Goal: Information Seeking & Learning: Find specific fact

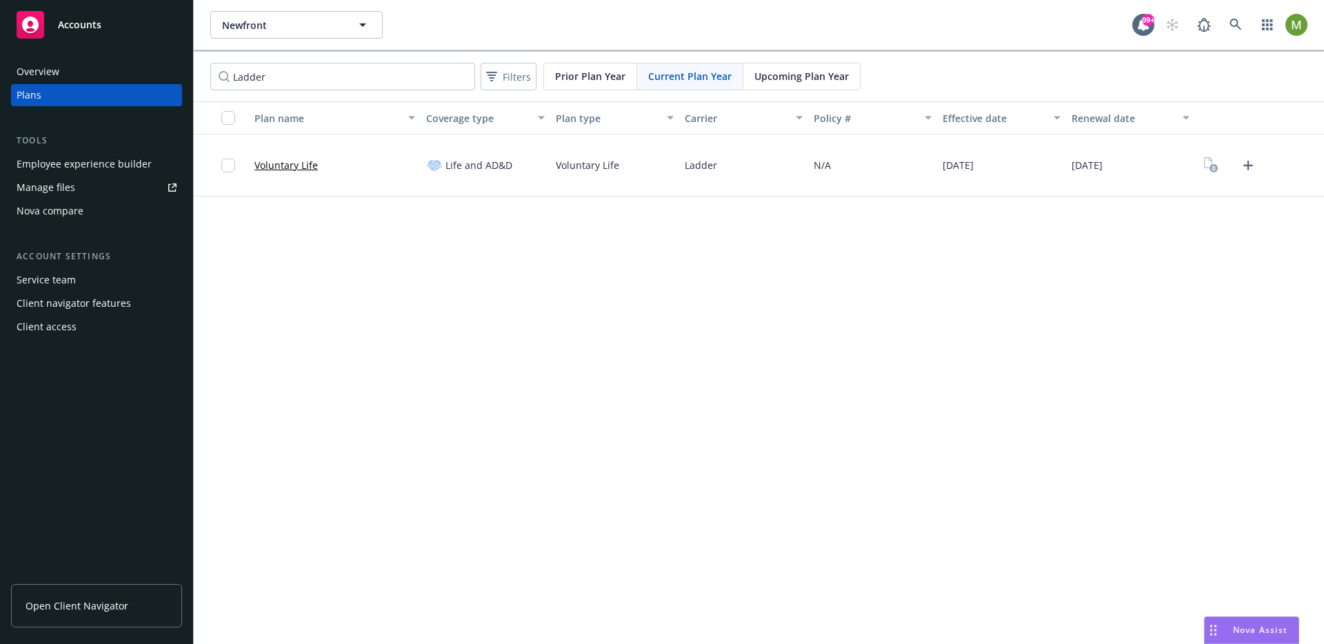
click at [118, 607] on span "Open Client Navigator" at bounding box center [77, 605] width 103 height 14
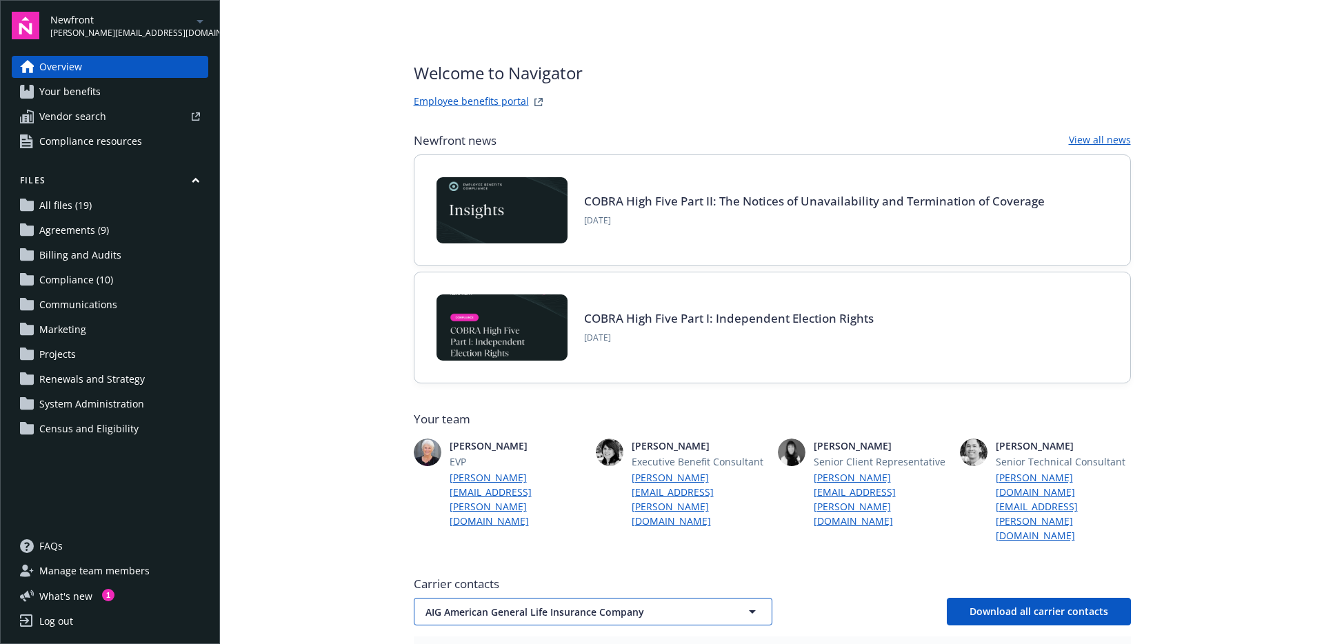
click at [506, 605] on span "AIG American General Life Insurance Company" at bounding box center [568, 612] width 287 height 14
type input "la"
click at [513, 640] on div "Ladder" at bounding box center [592, 650] width 339 height 20
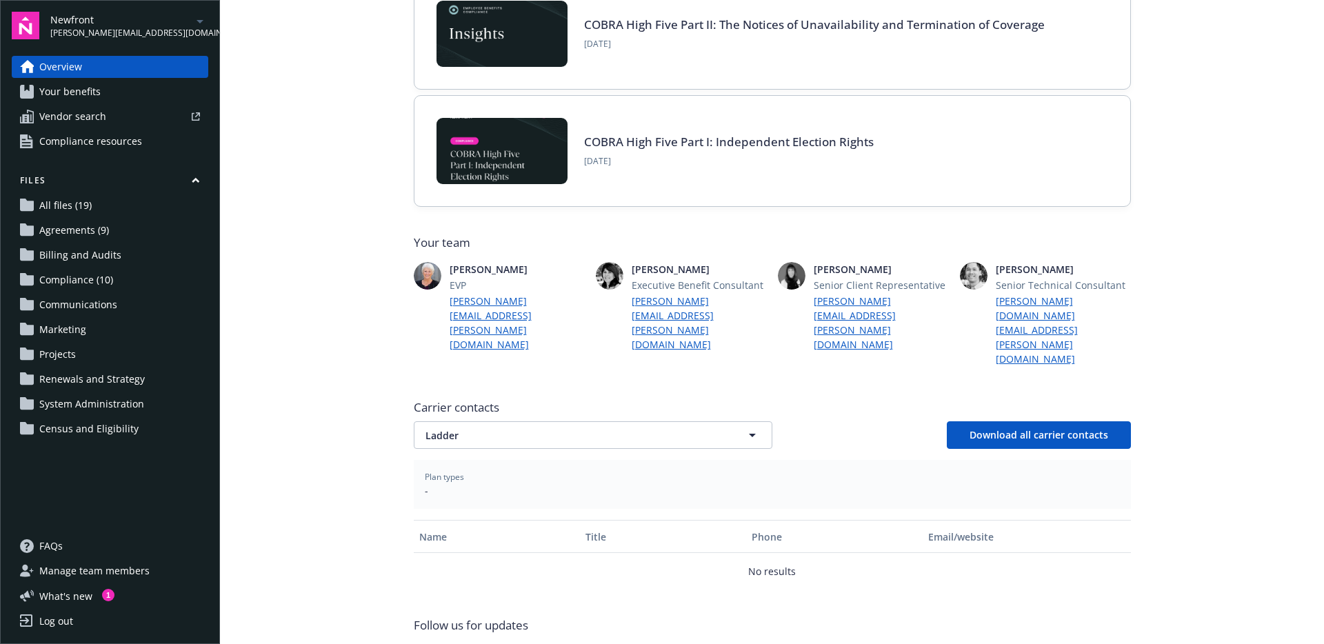
scroll to position [193, 0]
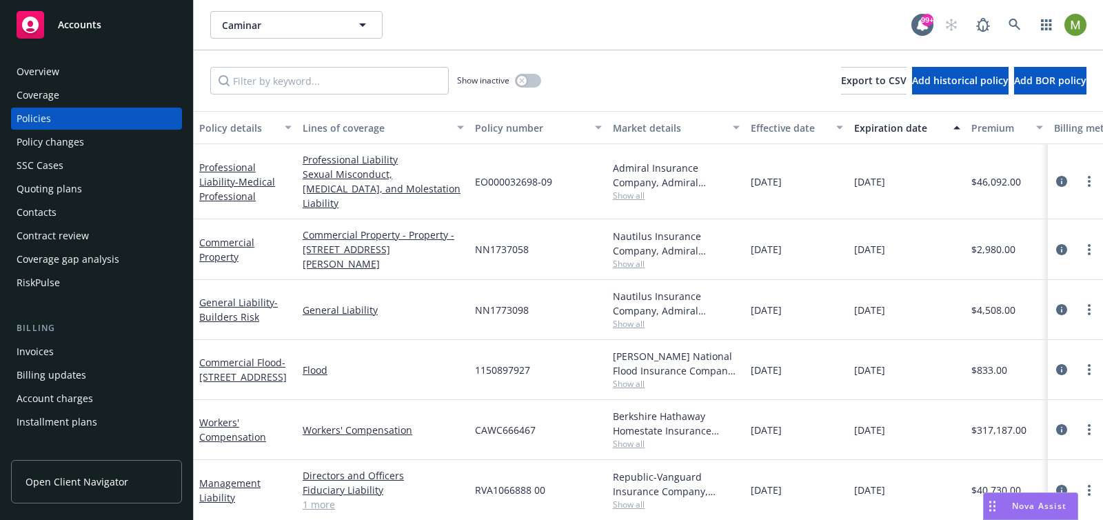
click at [610, 95] on div "Show inactive Export to CSV Add historical policy Add BOR policy" at bounding box center [648, 80] width 909 height 61
click at [804, 137] on button "Effective date" at bounding box center [796, 127] width 103 height 33
click at [807, 125] on div "Effective date" at bounding box center [789, 128] width 77 height 14
click at [890, 125] on div "Expiration date" at bounding box center [899, 128] width 91 height 14
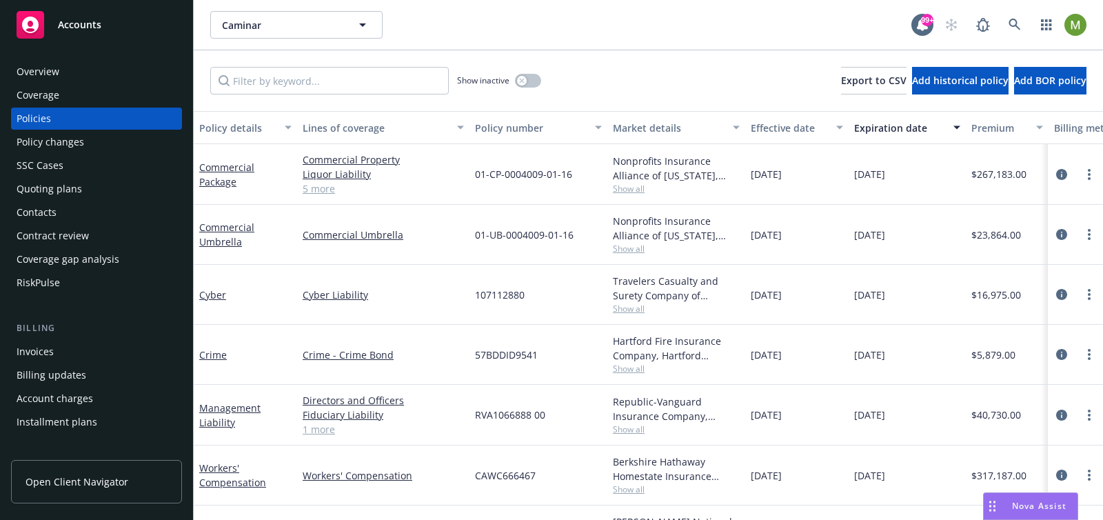
click at [890, 125] on div "Expiration date" at bounding box center [899, 128] width 91 height 14
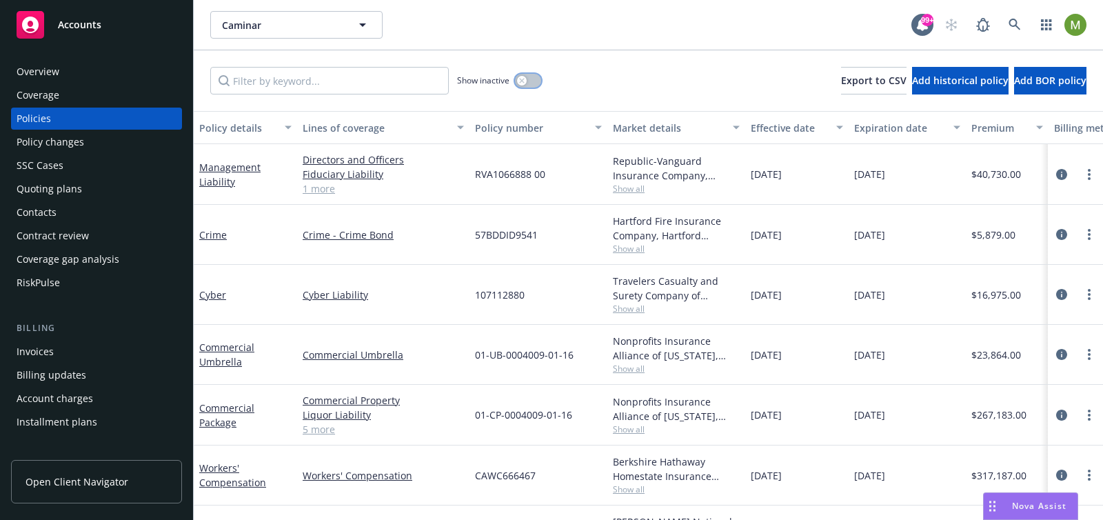
click at [534, 77] on button "button" at bounding box center [528, 81] width 26 height 14
click at [1027, 503] on span "Nova Assist" at bounding box center [1039, 506] width 54 height 12
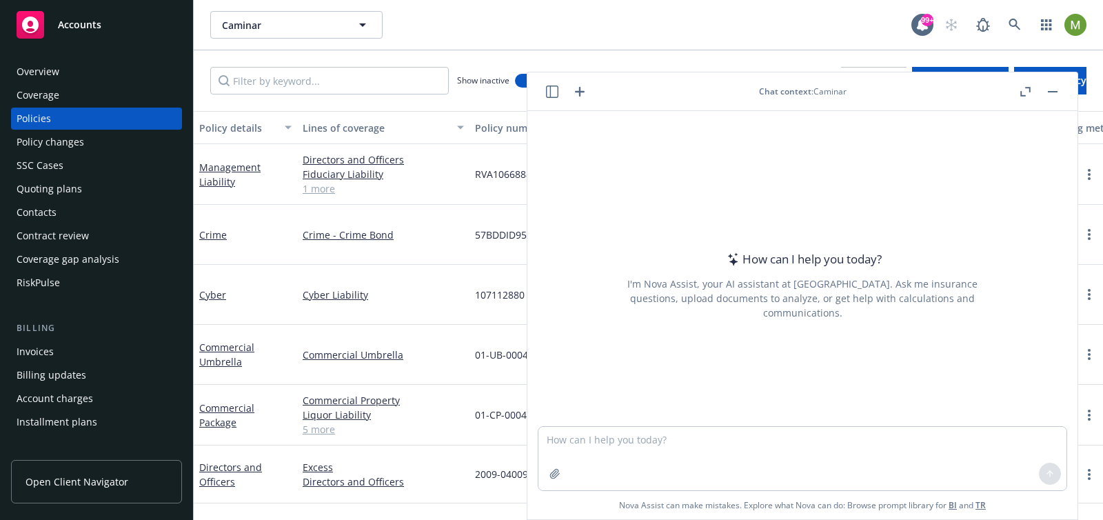
click at [554, 94] on icon "button" at bounding box center [552, 91] width 12 height 12
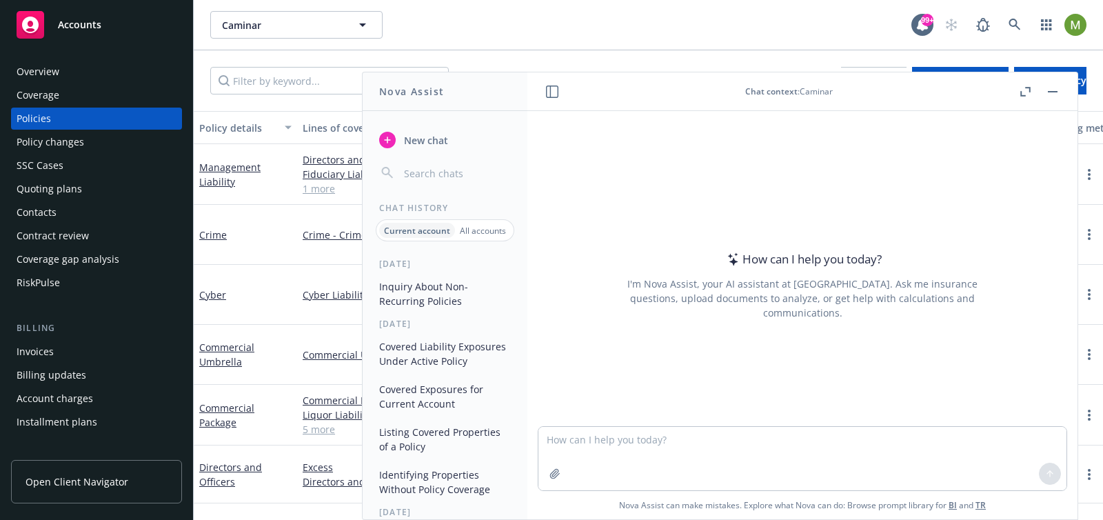
click at [409, 296] on button "Inquiry About Non-Recurring Policies" at bounding box center [445, 293] width 143 height 37
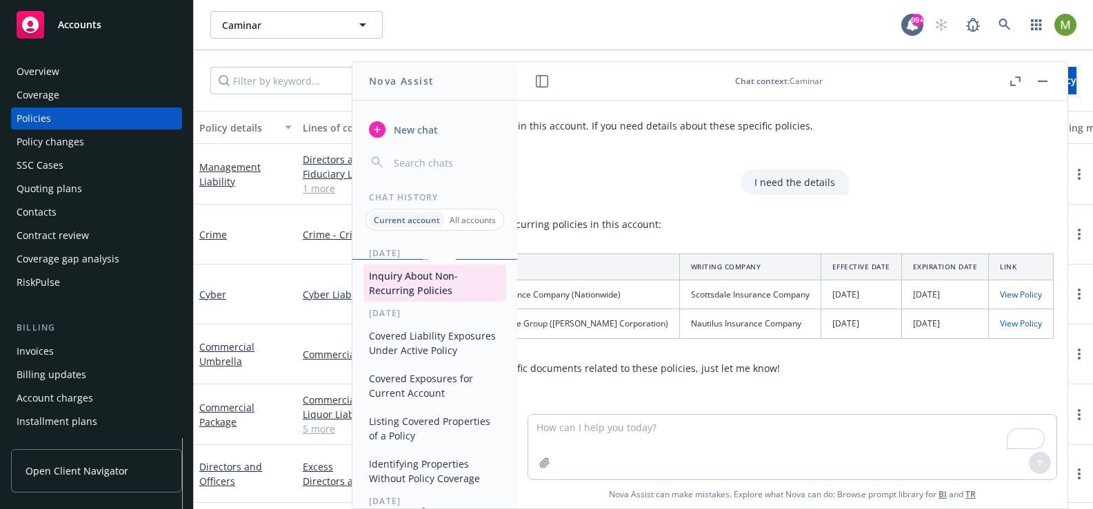
scroll to position [51, 0]
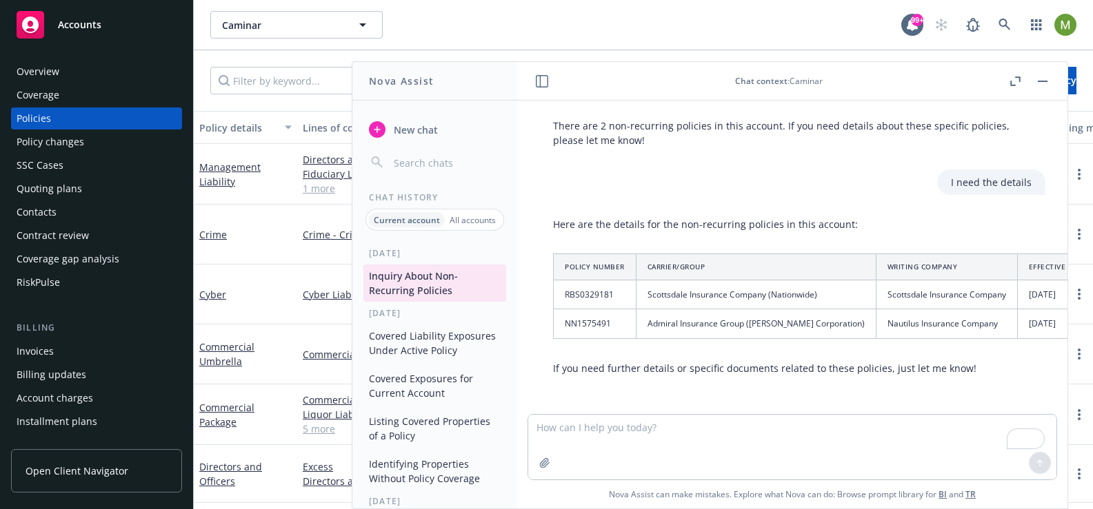
click at [402, 128] on span "New chat" at bounding box center [414, 130] width 47 height 14
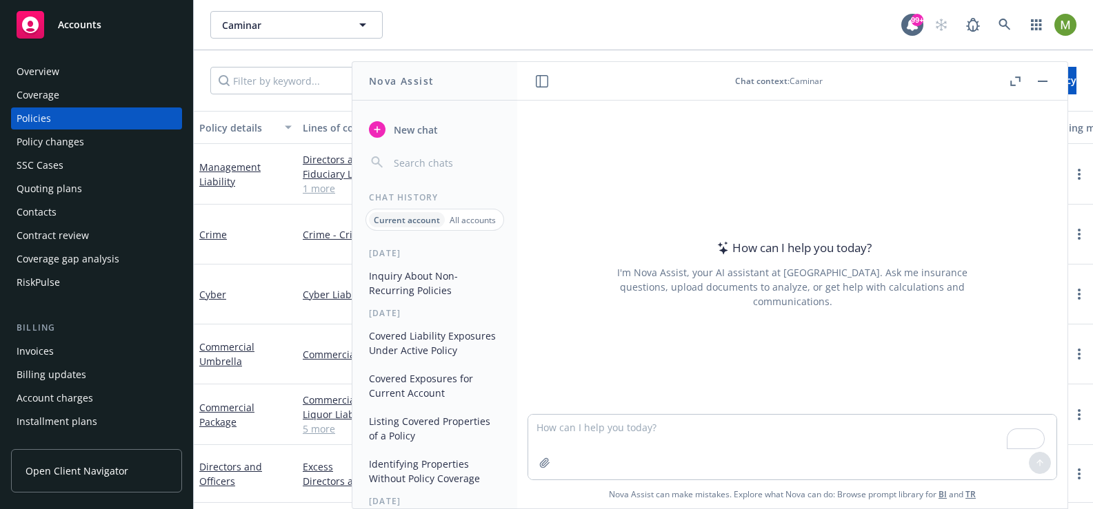
type textarea "RBS0329181"
paste textarea "how many non-recurring policies are there in this account"
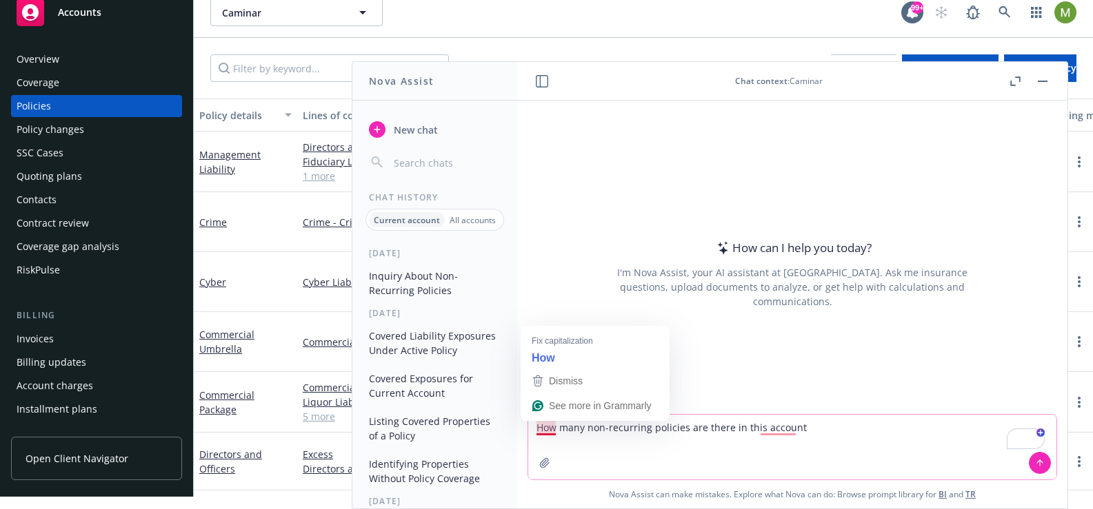
scroll to position [13, 0]
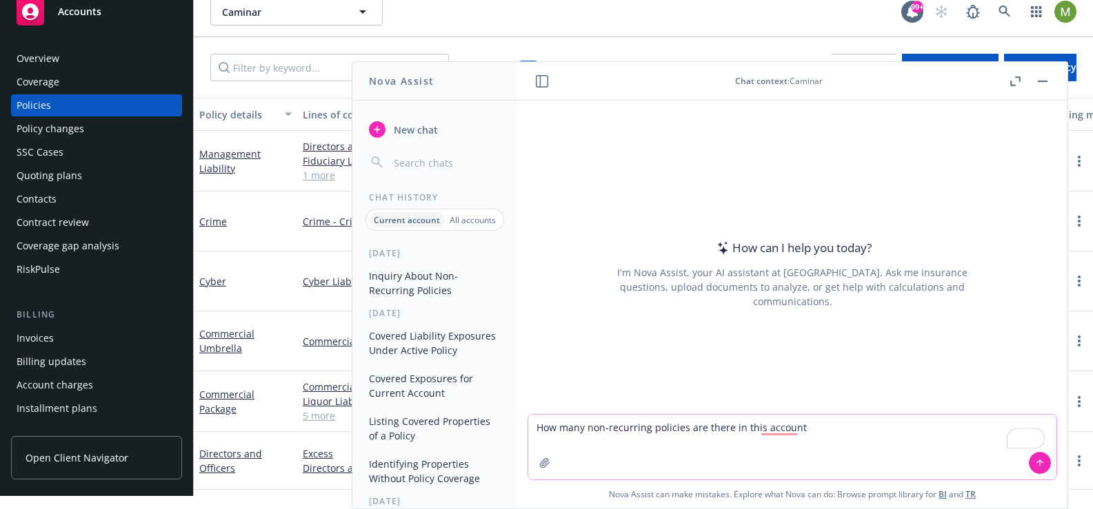
click at [534, 425] on textarea "How many non-recurring policies are there in this account" at bounding box center [792, 447] width 528 height 65
drag, startPoint x: 678, startPoint y: 427, endPoint x: 690, endPoint y: 424, distance: 12.9
click at [678, 427] on textarea "Nova, I need to know how many non-recurring policies are in this account." at bounding box center [792, 447] width 528 height 65
click at [916, 424] on textarea "Nova, I need to know how many active non-recurring policies are in this account." at bounding box center [792, 447] width 528 height 65
type textarea "Nova, I need to know how many active non-recurring policies are in this account"
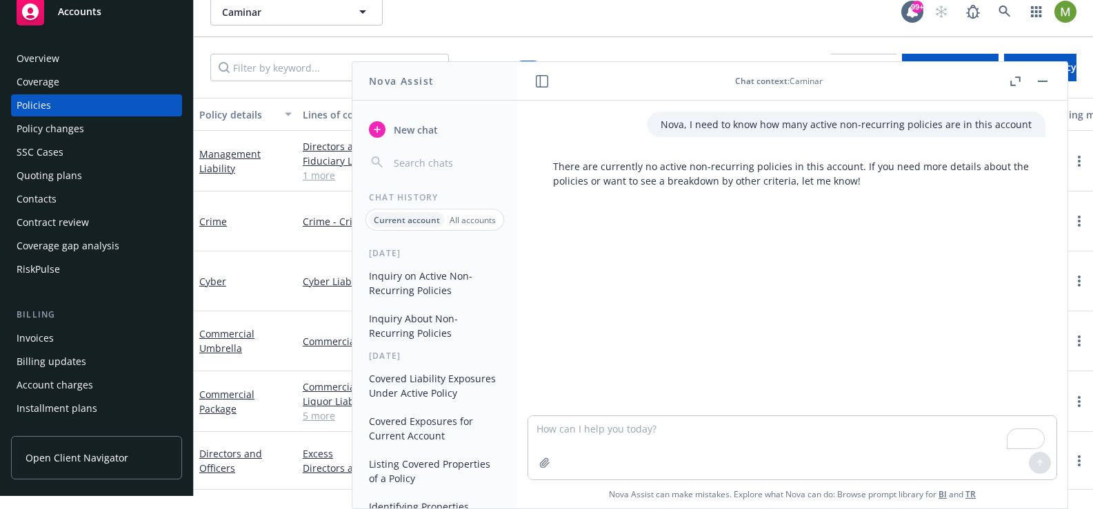
click at [891, 188] on p "There are currently no active non-recurring policies in this account. If you ne…" at bounding box center [792, 173] width 478 height 29
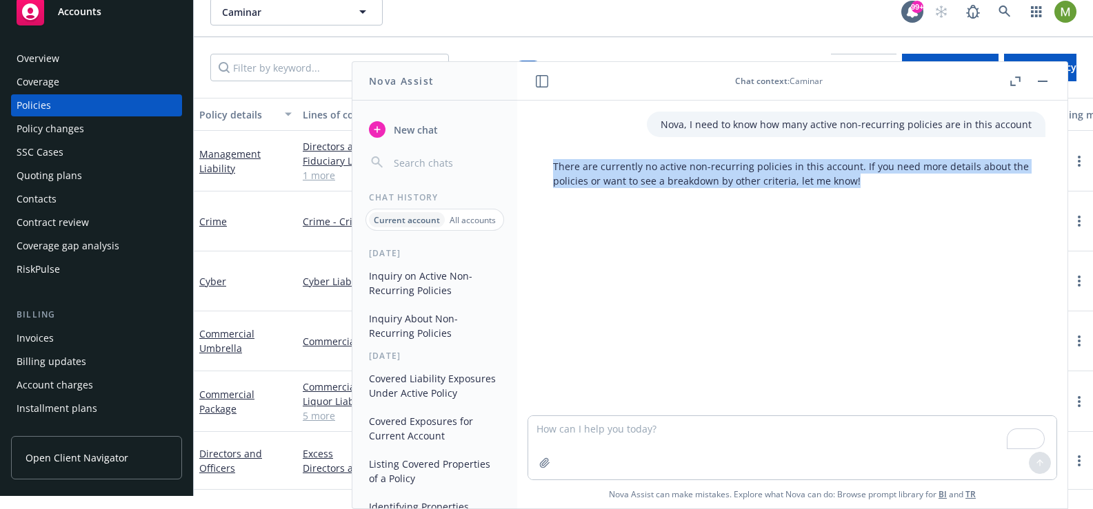
drag, startPoint x: 869, startPoint y: 184, endPoint x: 543, endPoint y: 170, distance: 326.4
click at [543, 170] on div "There are currently no active non-recurring policies in this account. If you ne…" at bounding box center [792, 174] width 506 height 40
copy p "There are currently no active non-recurring policies in this account. If you ne…"
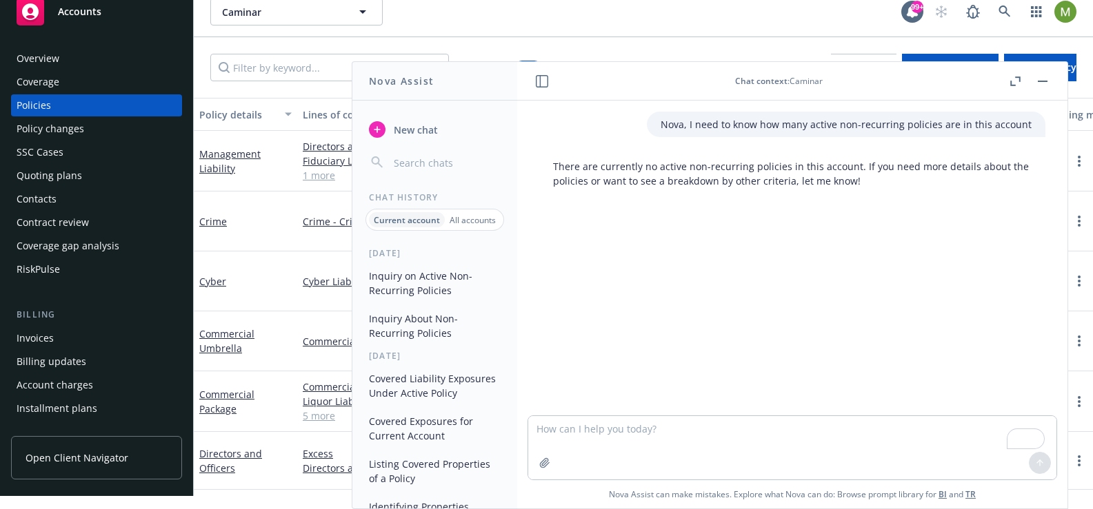
click at [708, 230] on div "Nova, I need to know how many active non-recurring policies are in this account…" at bounding box center [792, 258] width 550 height 315
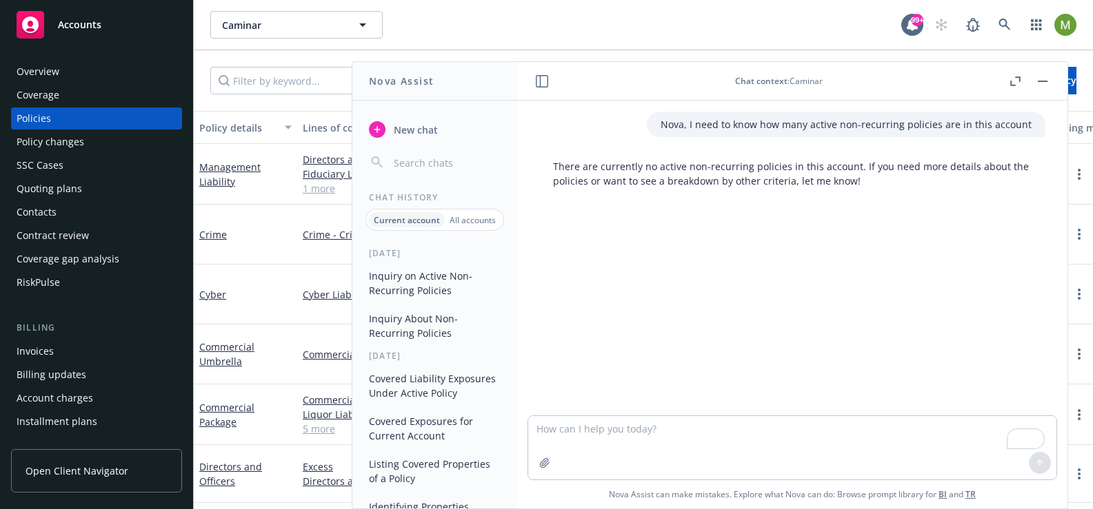
click at [680, 125] on p "Nova, I need to know how many active non-recurring policies are in this account" at bounding box center [845, 124] width 371 height 14
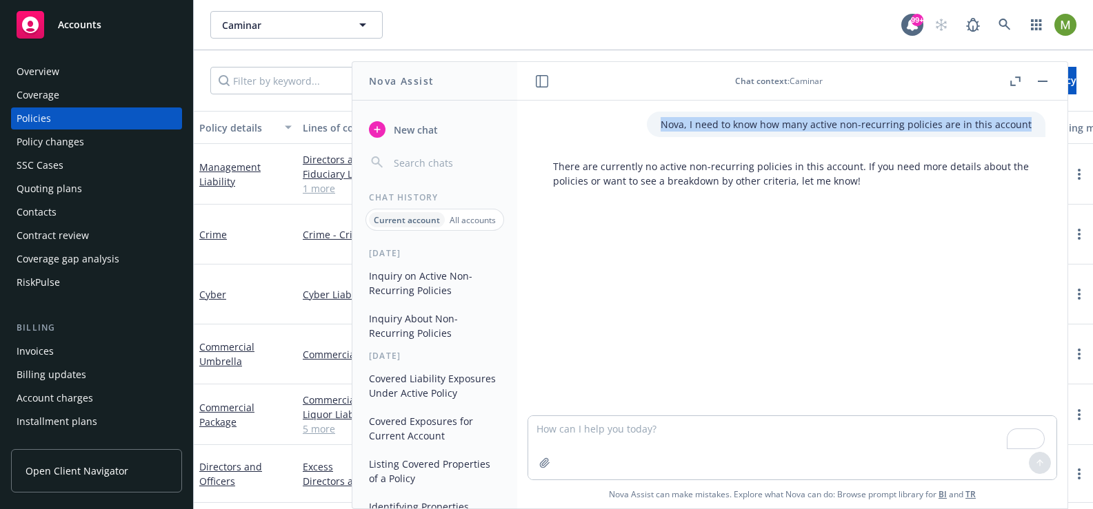
drag, startPoint x: 663, startPoint y: 126, endPoint x: 1027, endPoint y: 128, distance: 364.0
click at [1027, 128] on div "Nova, I need to know how many active non-recurring policies are in this account" at bounding box center [846, 125] width 398 height 26
copy p "Nova, I need to know how many active non-recurring policies are in this account"
click at [434, 132] on span "New chat" at bounding box center [414, 130] width 47 height 14
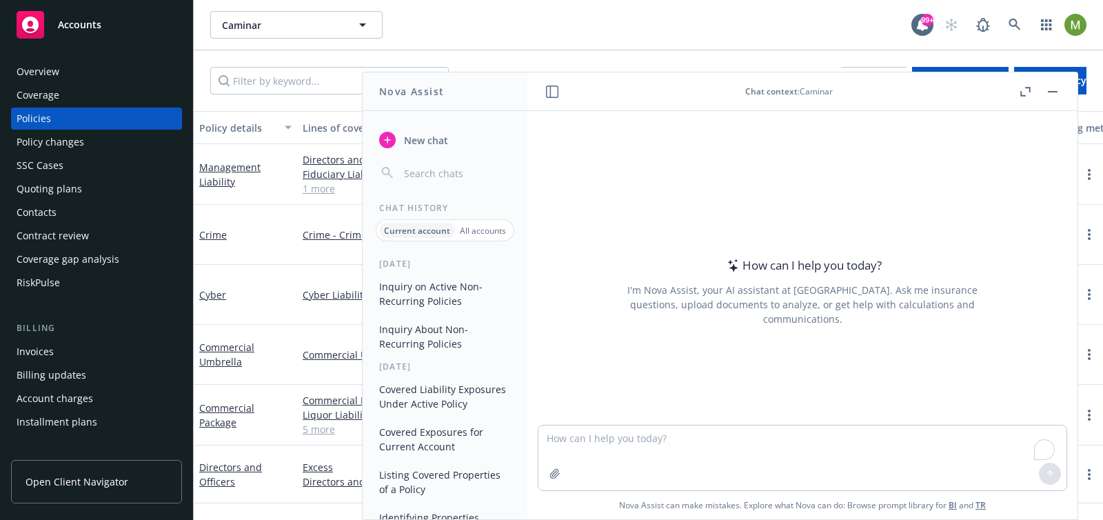
click at [617, 432] on textarea "To enrich screen reader interactions, please activate Accessibility in Grammarl…" at bounding box center [802, 457] width 528 height 65
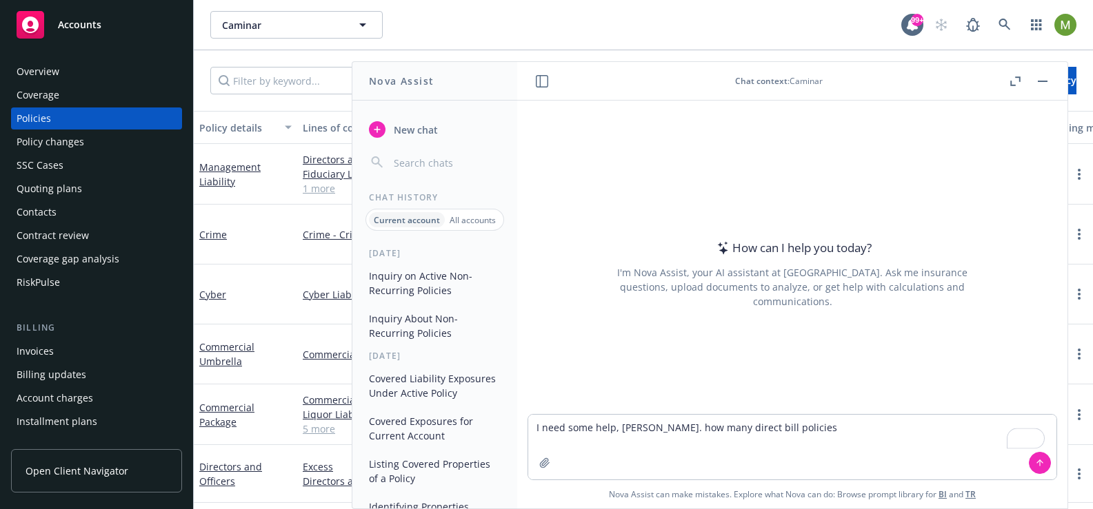
click at [646, 428] on textarea "I need some help, [PERSON_NAME]. how many direct bill policies" at bounding box center [792, 447] width 528 height 65
type textarea "I need some help, [PERSON_NAME]. Now many direct bill policies"
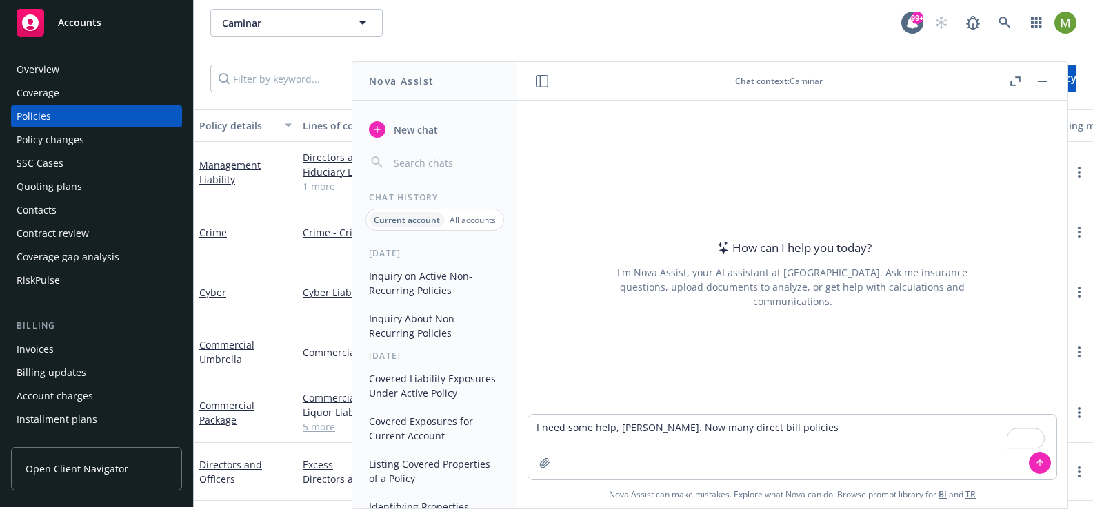
scroll to position [1, 1]
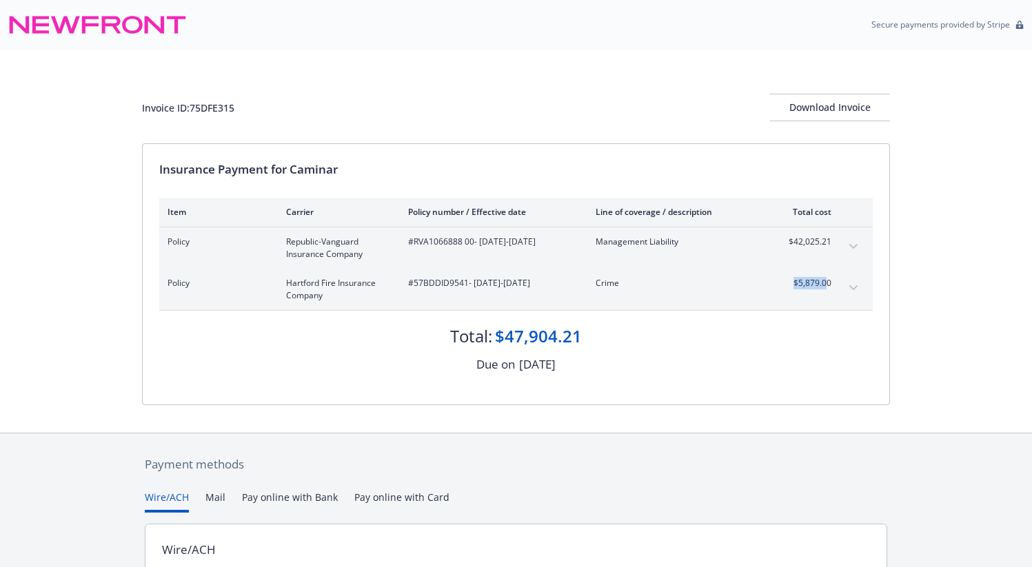
drag, startPoint x: 829, startPoint y: 285, endPoint x: 796, endPoint y: 285, distance: 33.1
click at [796, 285] on span "$5,879.00" at bounding box center [806, 283] width 52 height 12
click at [793, 286] on span "$5,879.00" at bounding box center [806, 283] width 52 height 12
drag, startPoint x: 794, startPoint y: 284, endPoint x: 829, endPoint y: 284, distance: 35.2
click at [829, 284] on span "$5,879.00" at bounding box center [806, 283] width 52 height 12
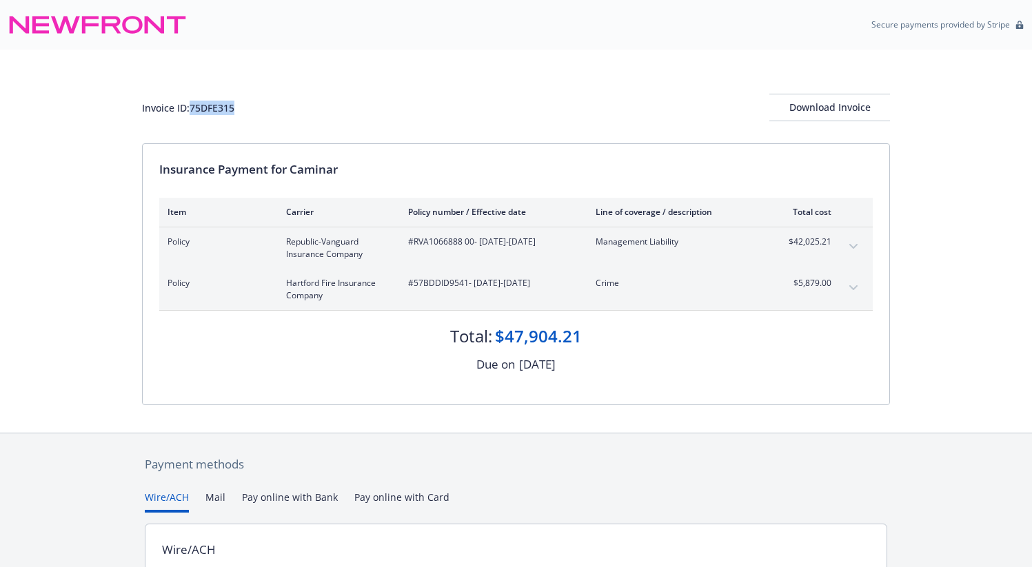
drag, startPoint x: 236, startPoint y: 109, endPoint x: 193, endPoint y: 111, distance: 42.8
click at [193, 111] on div "Invoice ID: 75DFE315" at bounding box center [188, 108] width 92 height 14
copy div "75DFE315"
drag, startPoint x: 797, startPoint y: 285, endPoint x: 831, endPoint y: 283, distance: 34.5
click at [823, 283] on span "$5,879.00" at bounding box center [806, 283] width 52 height 12
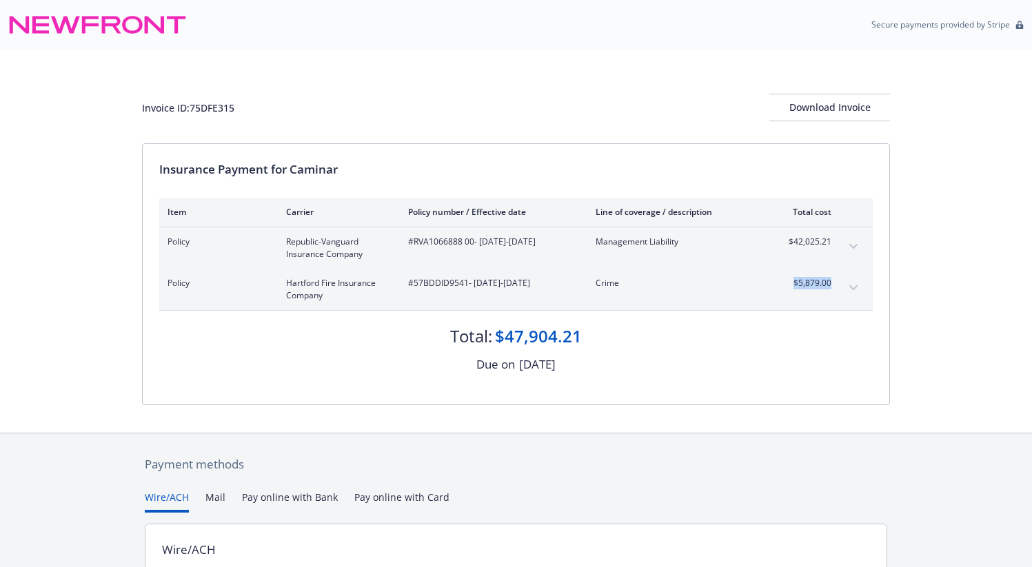
drag, startPoint x: 833, startPoint y: 282, endPoint x: 791, endPoint y: 285, distance: 42.1
click at [791, 285] on div "Policy Hartford Fire Insurance Company #57BDDID9541 - 07/01/2025-07/01/2026 Cri…" at bounding box center [516, 289] width 714 height 41
copy span "$5,879.00"
